Goal: Check status: Check status

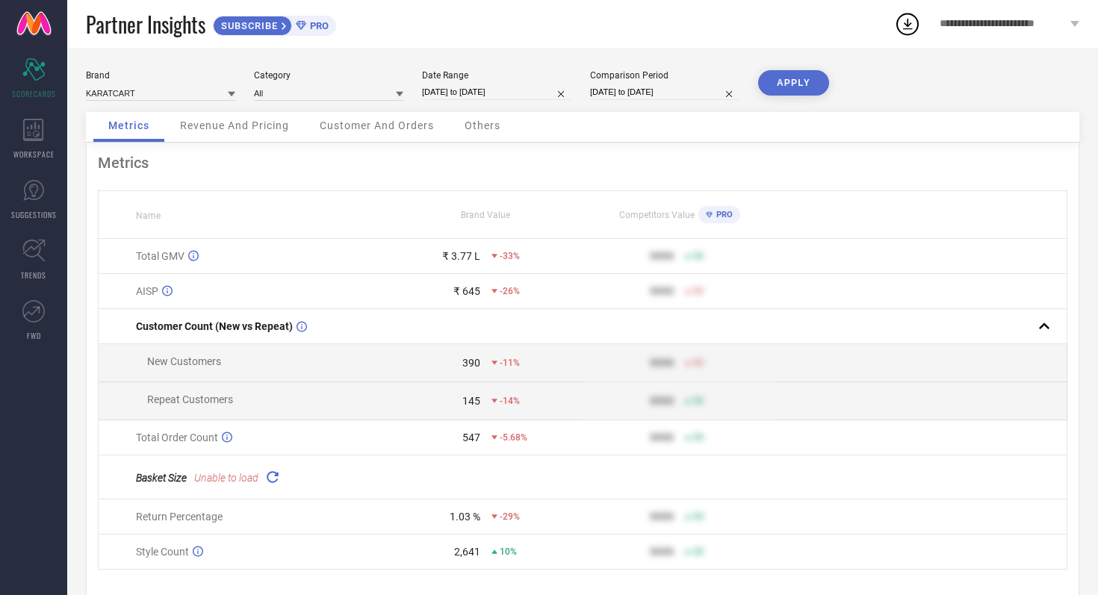
scroll to position [4, 0]
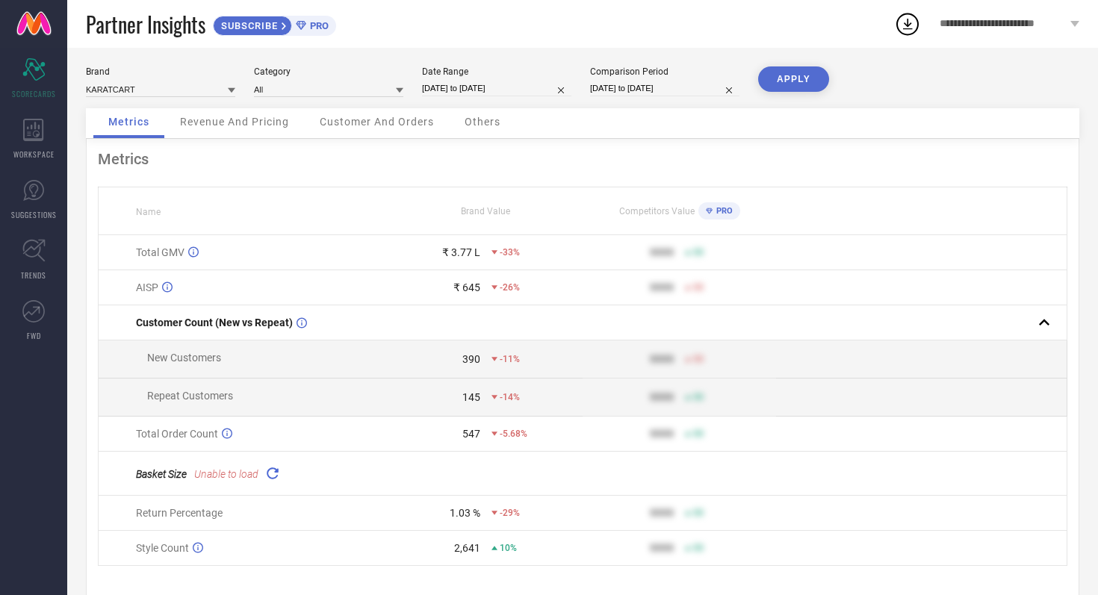
click at [371, 125] on span "Customer And Orders" at bounding box center [377, 122] width 114 height 12
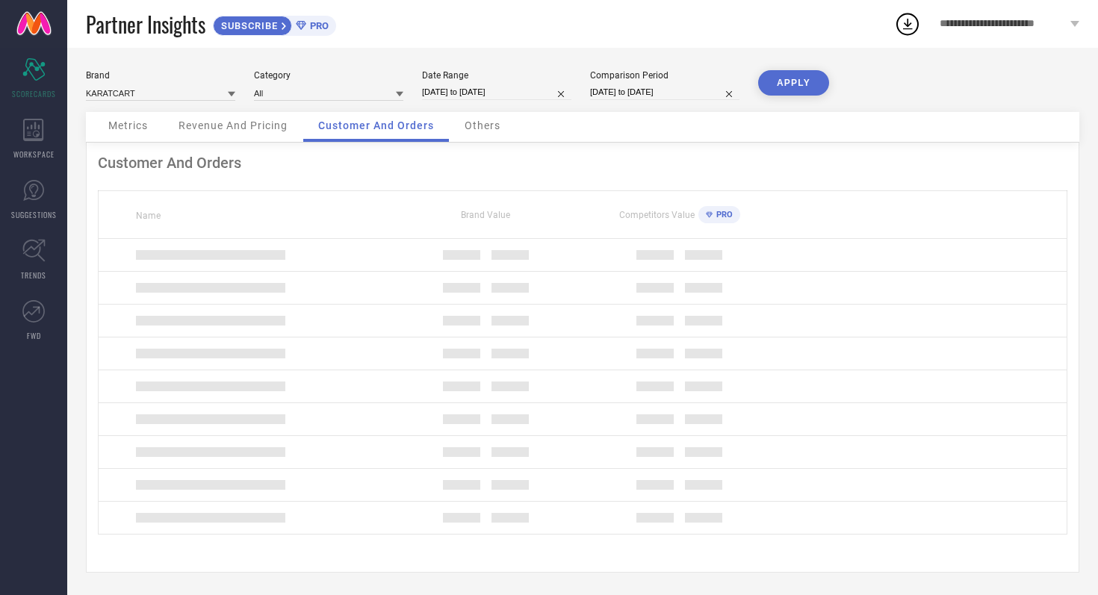
click at [463, 125] on div "Others" at bounding box center [482, 127] width 66 height 30
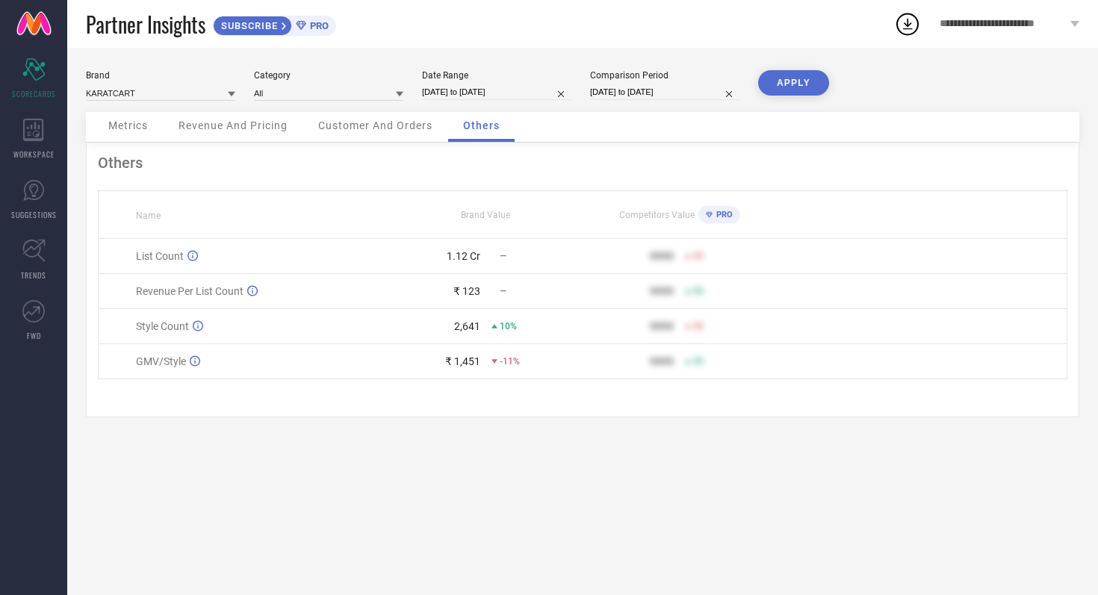
click at [252, 123] on span "Revenue And Pricing" at bounding box center [232, 125] width 109 height 12
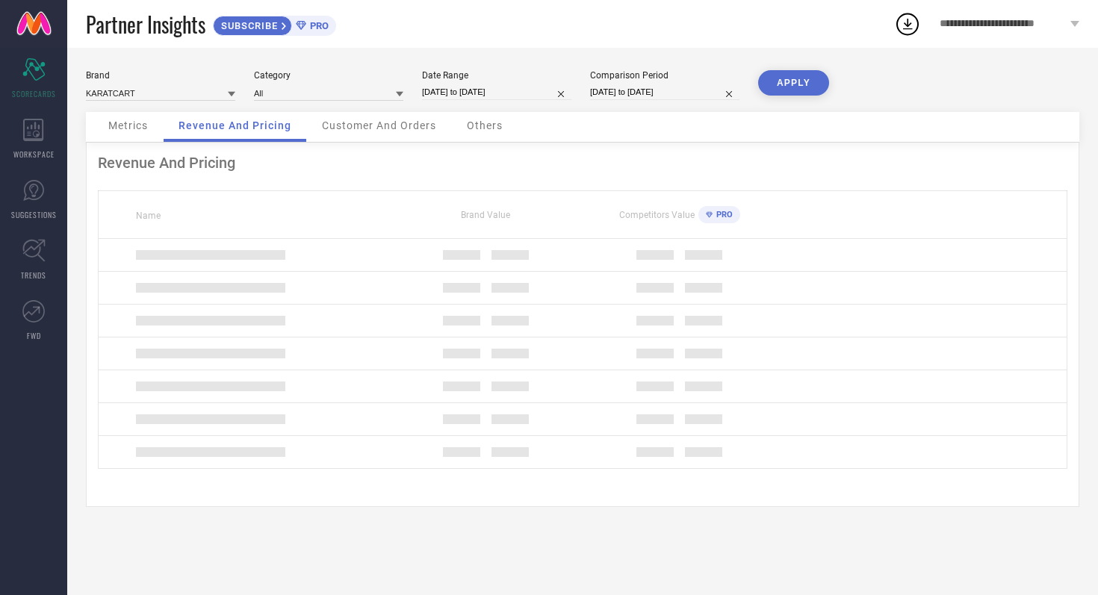
click at [145, 124] on span "Metrics" at bounding box center [128, 125] width 40 height 12
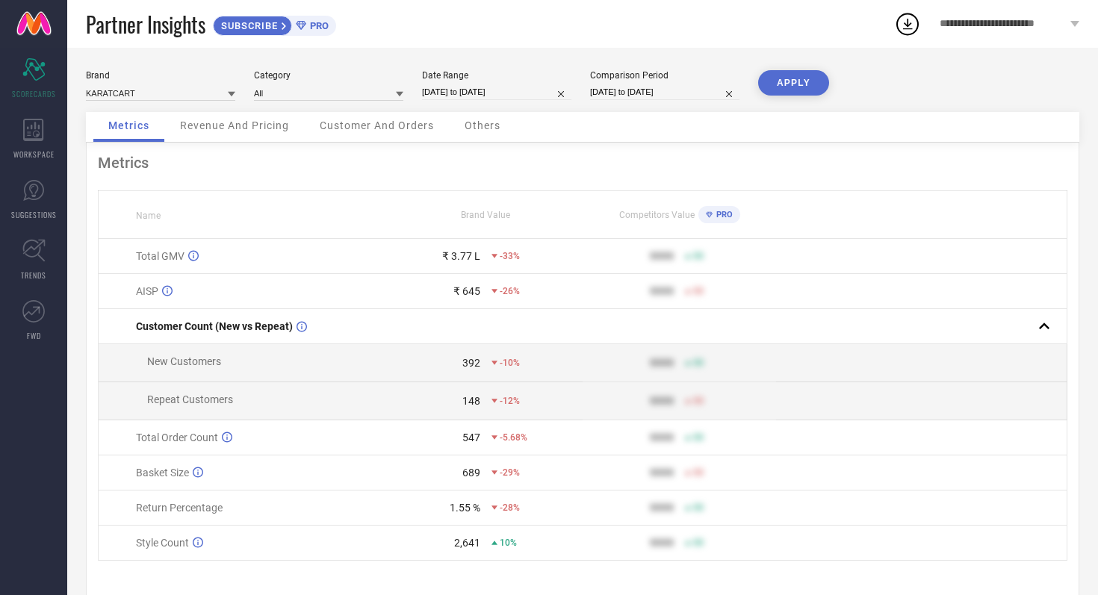
click at [227, 129] on span "Revenue And Pricing" at bounding box center [234, 125] width 109 height 12
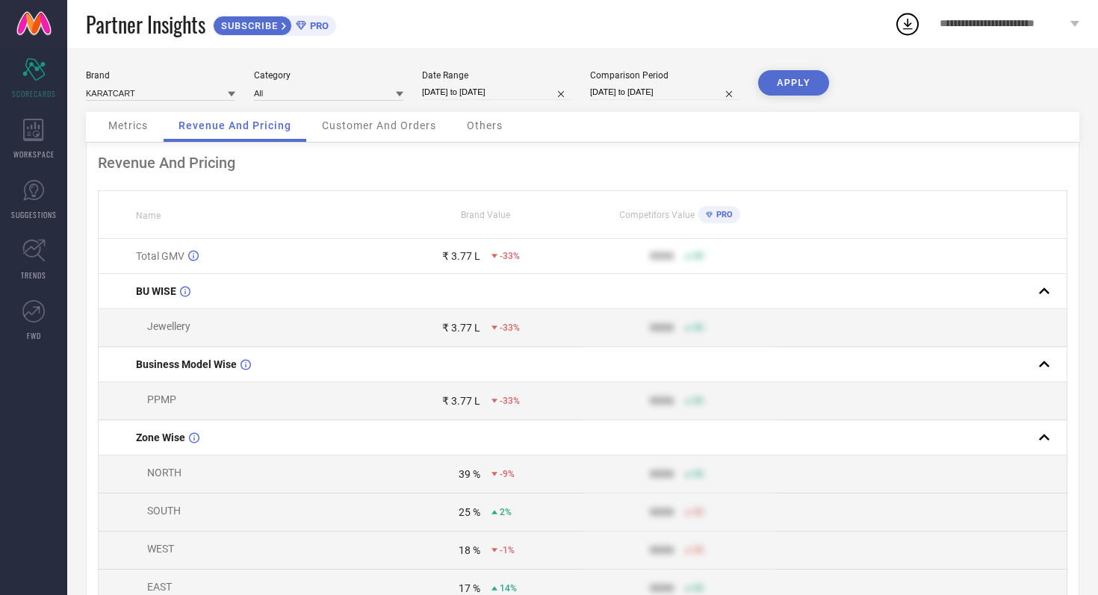
click at [349, 131] on span "Customer And Orders" at bounding box center [379, 125] width 114 height 12
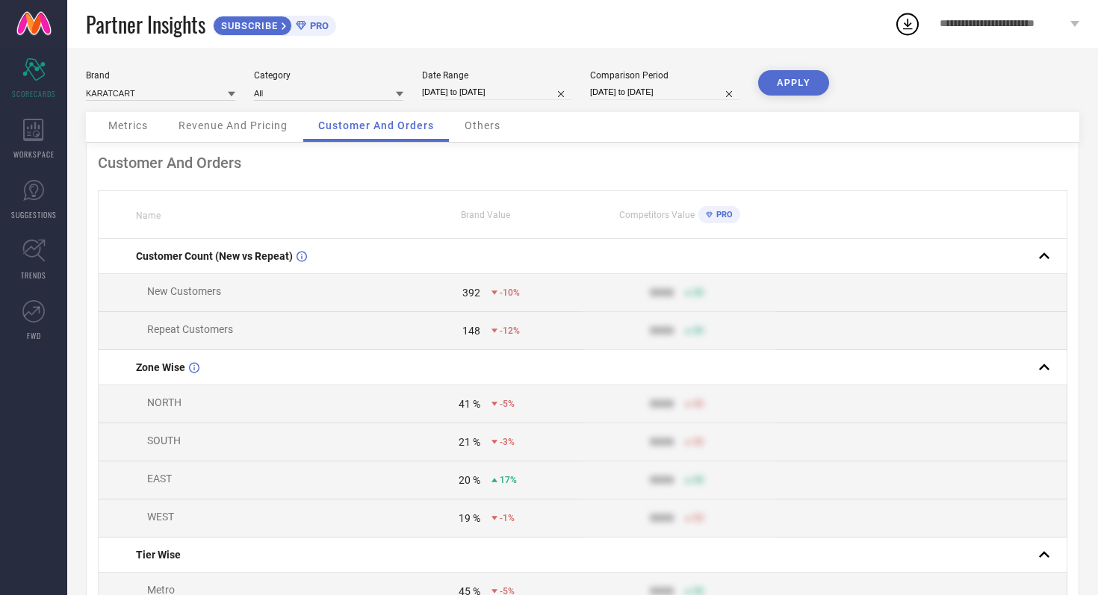
click at [485, 128] on span "Others" at bounding box center [482, 125] width 36 height 12
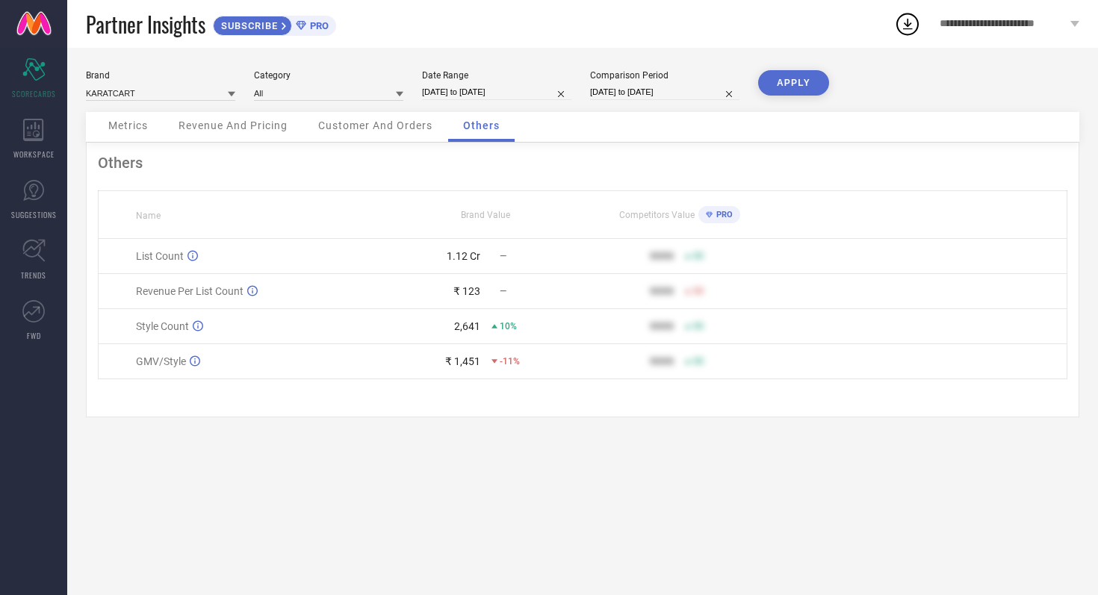
click at [155, 130] on div "Metrics" at bounding box center [127, 127] width 69 height 30
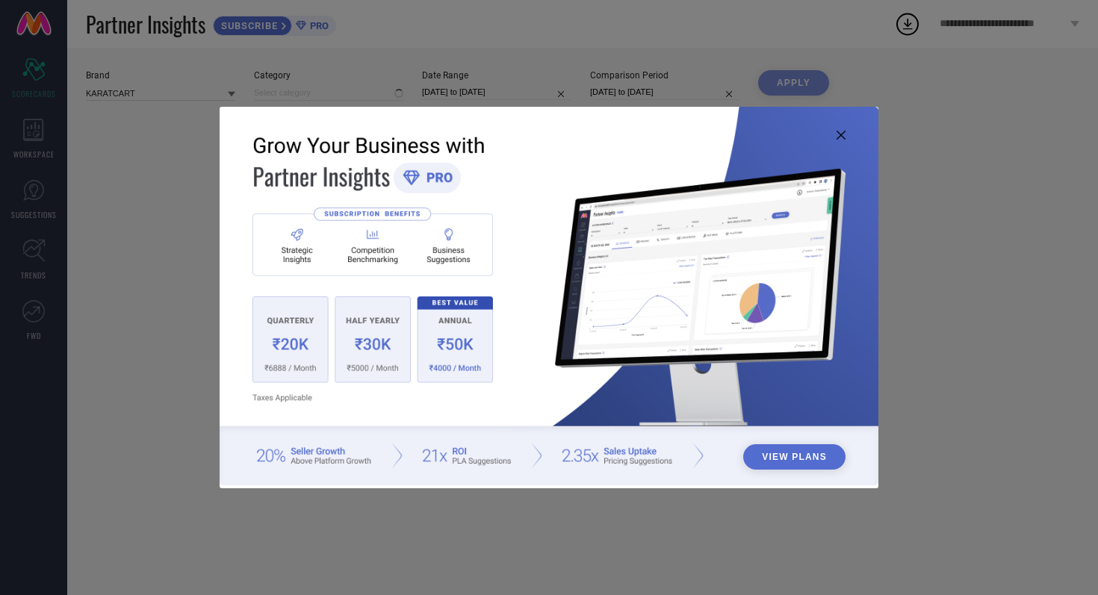
type input "All"
click at [837, 136] on icon at bounding box center [840, 135] width 9 height 9
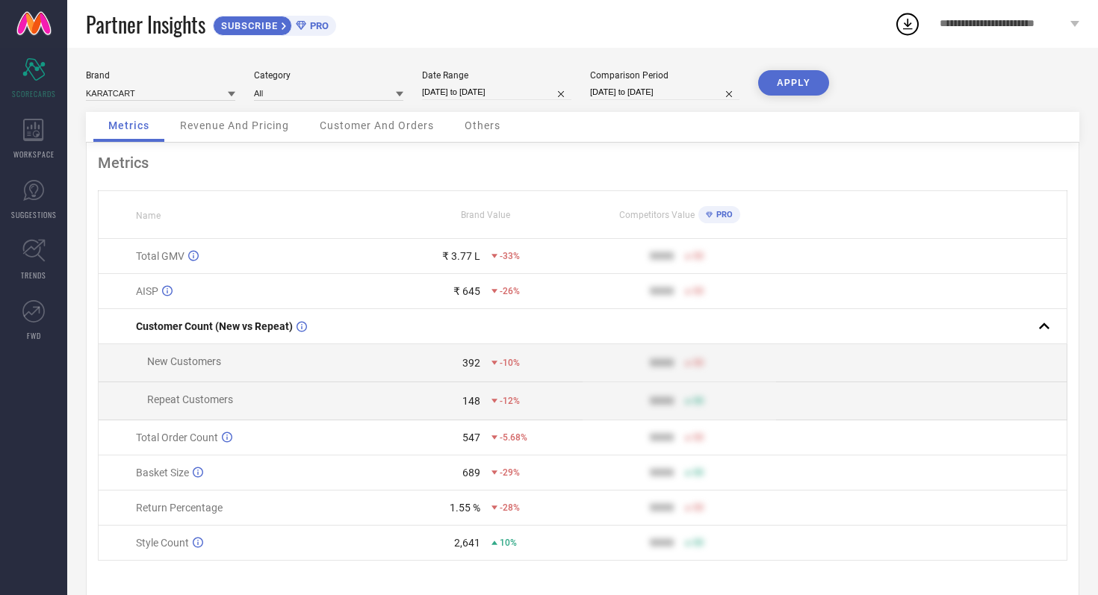
select select "8"
select select "2025"
select select "9"
select select "2025"
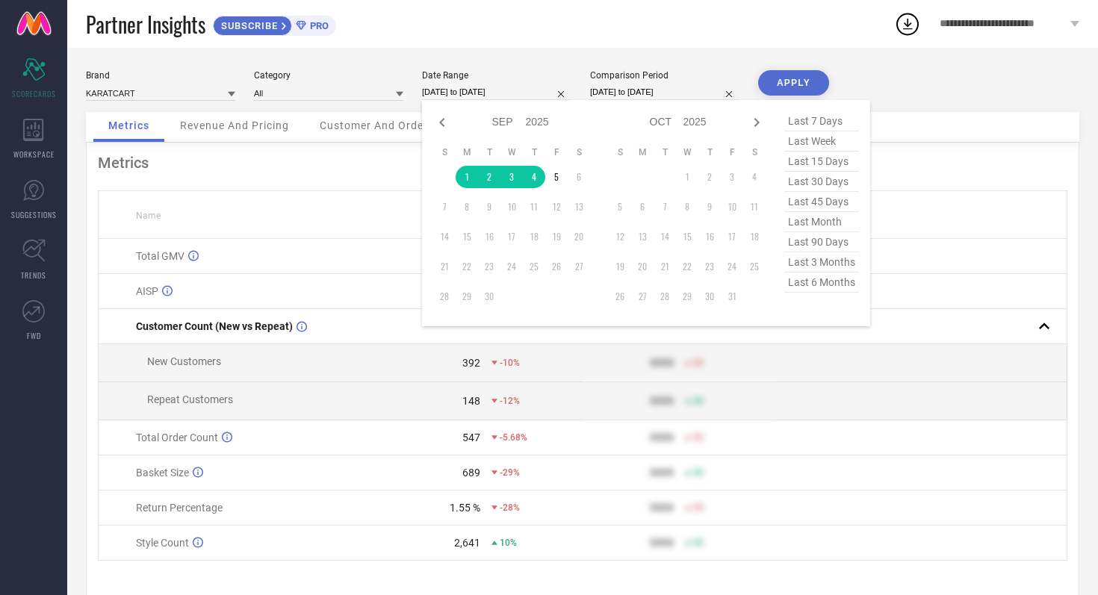
click at [523, 90] on input "[DATE] to [DATE]" at bounding box center [496, 92] width 149 height 16
click at [465, 175] on td "1" at bounding box center [466, 177] width 22 height 22
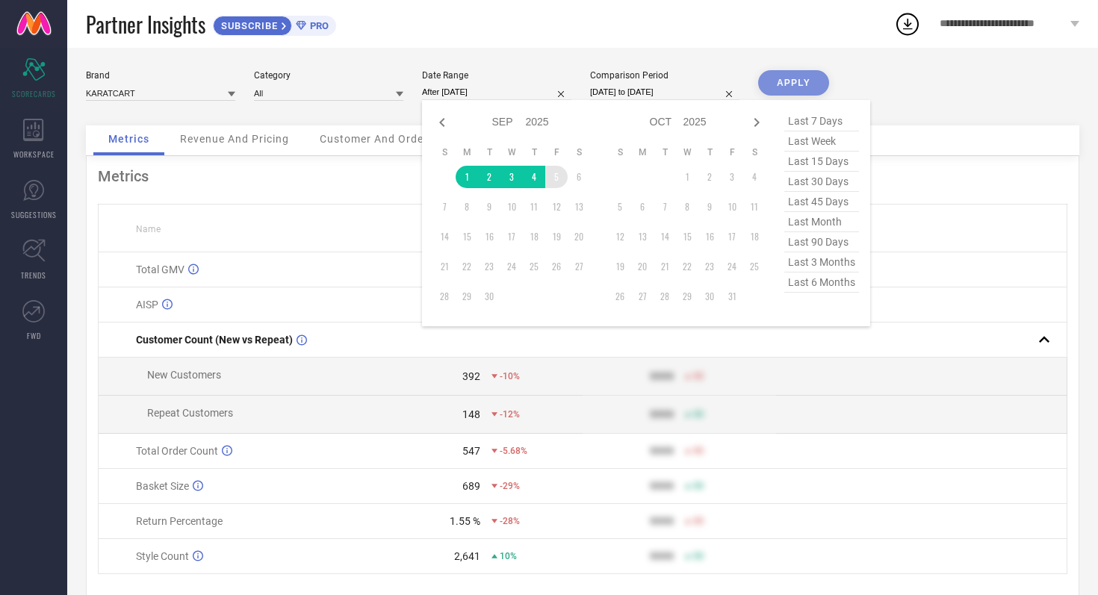
type input "[DATE] to [DATE]"
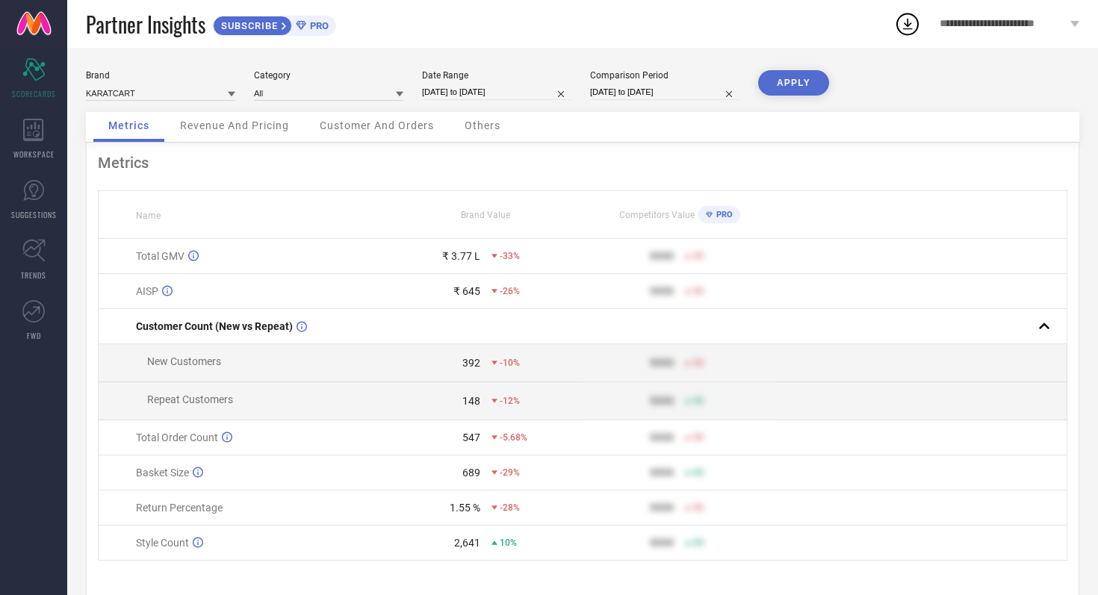
click at [703, 93] on input "[DATE] to [DATE]" at bounding box center [664, 92] width 149 height 16
select select "8"
select select "2024"
select select "9"
select select "2024"
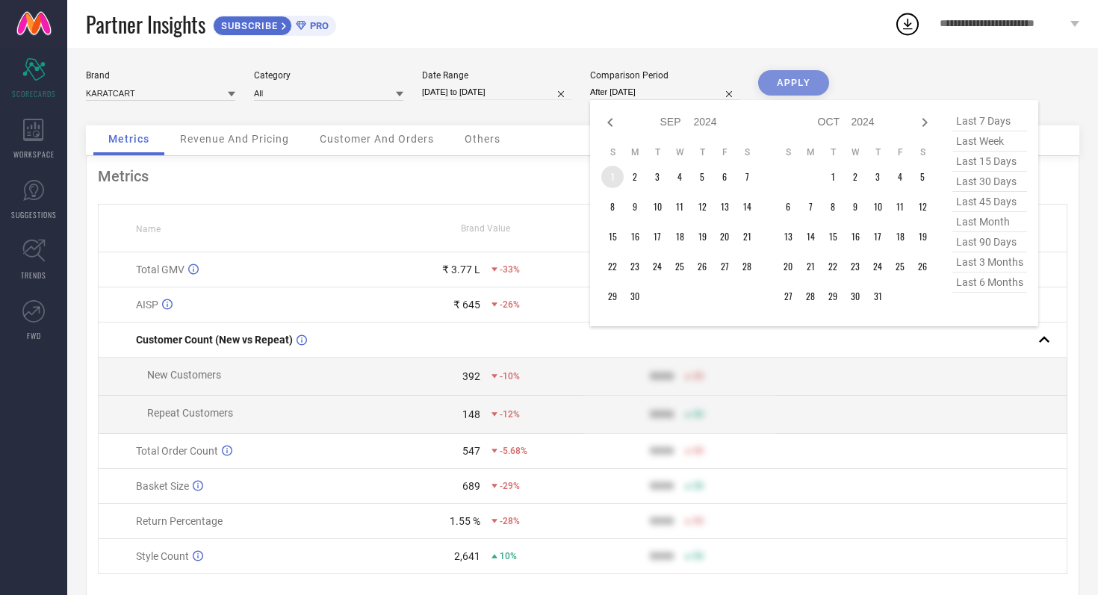
click at [612, 175] on td "1" at bounding box center [612, 177] width 22 height 22
type input "[DATE] to [DATE]"
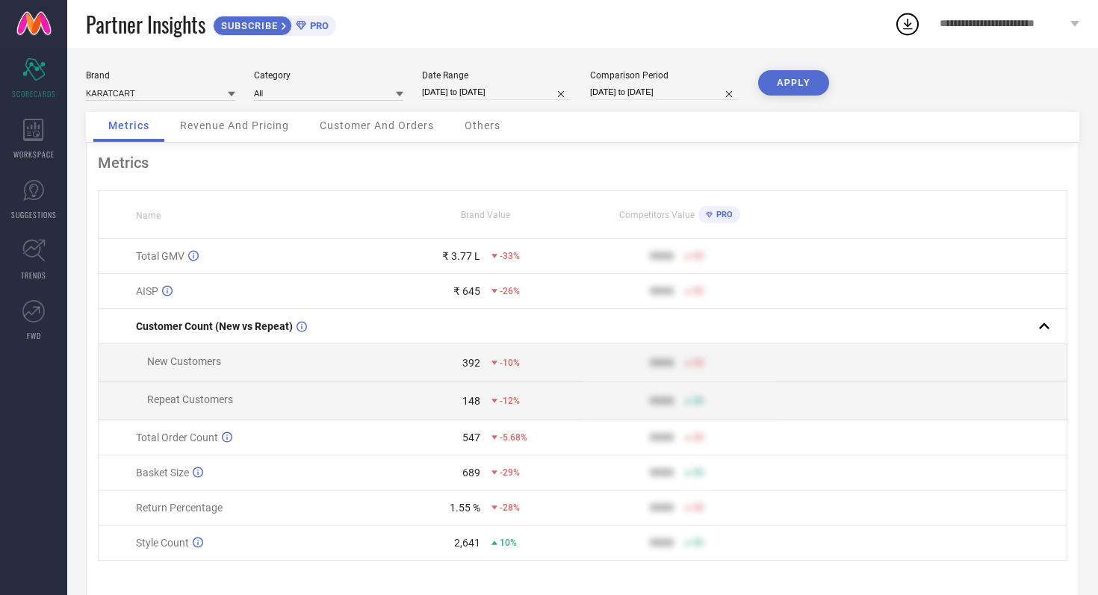
click at [802, 87] on button "APPLY" at bounding box center [793, 82] width 71 height 25
